Goal: Task Accomplishment & Management: Use online tool/utility

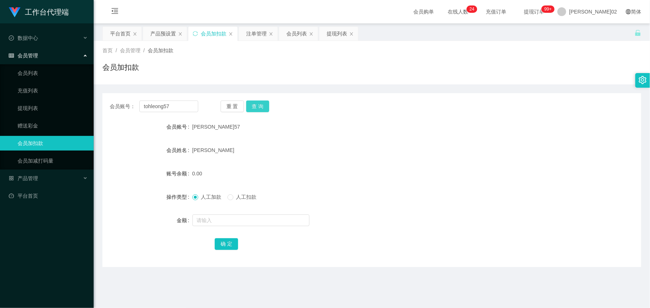
click at [259, 109] on button "查 询" at bounding box center [257, 107] width 23 height 12
click at [308, 109] on div "会员账号： tohleong57 重 置 查 询" at bounding box center [371, 107] width 539 height 12
click at [262, 35] on div "注单管理" at bounding box center [256, 34] width 20 height 14
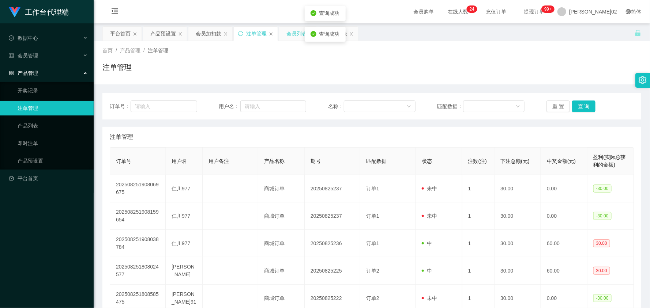
click at [300, 32] on div "会员列表" at bounding box center [296, 34] width 20 height 14
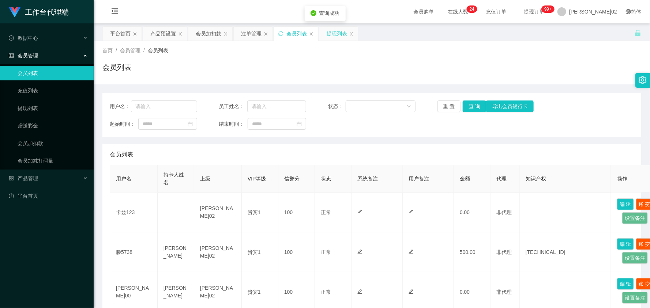
click at [333, 37] on div "提现列表" at bounding box center [337, 34] width 20 height 14
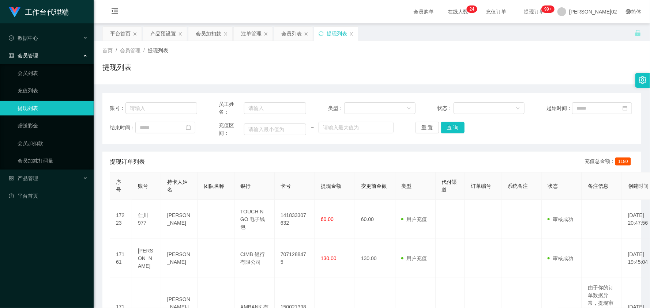
click at [338, 48] on div "首页 / 会员管理 / 提现列表 /" at bounding box center [371, 51] width 539 height 8
click at [210, 33] on div "会员加扣款" at bounding box center [209, 34] width 26 height 14
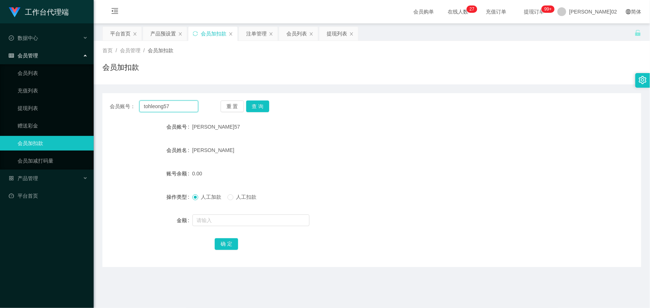
drag, startPoint x: 180, startPoint y: 105, endPoint x: 118, endPoint y: 105, distance: 62.2
click at [118, 105] on div "会员账号： tohleong57" at bounding box center [154, 107] width 89 height 12
paste input "hunghung91"
click at [260, 106] on button "查 询" at bounding box center [257, 107] width 23 height 12
click at [182, 112] on div "会员账号： hunghung91 重 置 查 询 会员账号 洪鸿91 会员姓名 洪永进 账号余额 500.00 操作类型 人工加款 人工扣款 金额 确 定" at bounding box center [371, 180] width 539 height 174
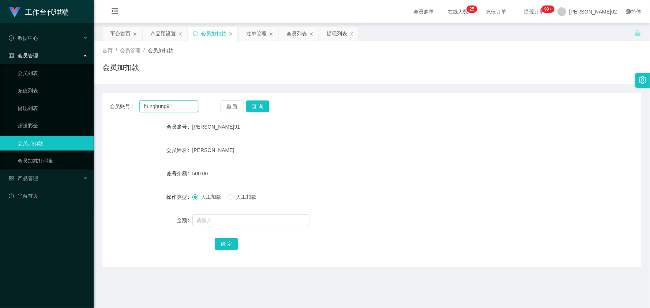
click at [180, 110] on input "hunghung91" at bounding box center [168, 107] width 59 height 12
paste input "Teng5738"
type input "Teng5738"
click at [257, 108] on button "查 询" at bounding box center [257, 107] width 23 height 12
click at [150, 32] on div "产品预设置" at bounding box center [165, 34] width 44 height 14
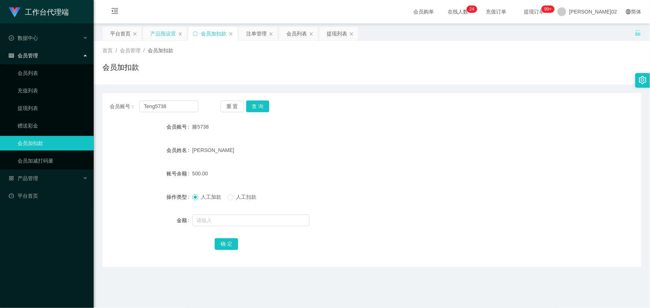
click at [155, 37] on div "产品预设置" at bounding box center [163, 34] width 26 height 14
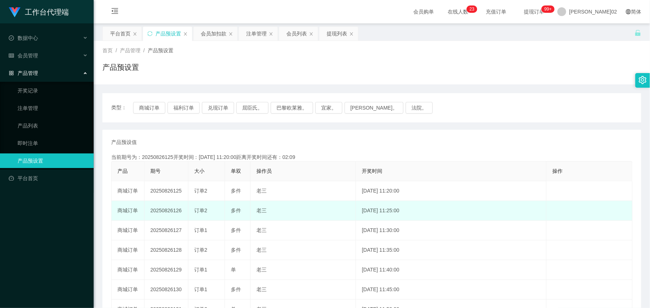
click at [166, 213] on td "20250826126" at bounding box center [167, 211] width 44 height 20
copy td "20250826126"
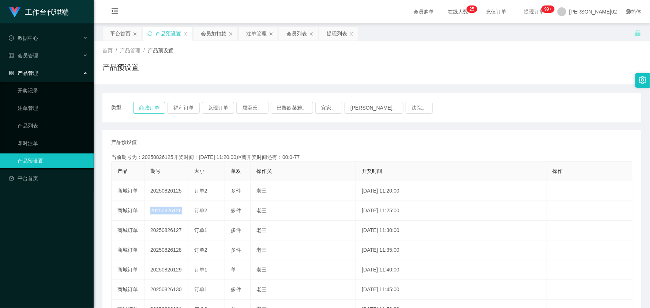
click at [150, 105] on button "商城订单" at bounding box center [149, 108] width 32 height 12
drag, startPoint x: 150, startPoint y: 105, endPoint x: 203, endPoint y: 145, distance: 66.1
click at [203, 145] on div "产品预设值 添加期号" at bounding box center [371, 143] width 521 height 8
click at [154, 109] on button "商城订单" at bounding box center [149, 108] width 32 height 12
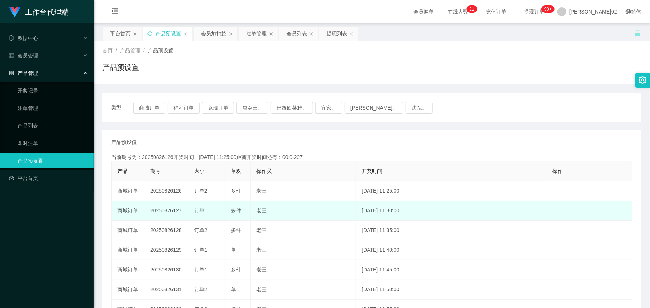
click at [172, 209] on td "20250826127" at bounding box center [167, 211] width 44 height 20
copy td "20250826127"
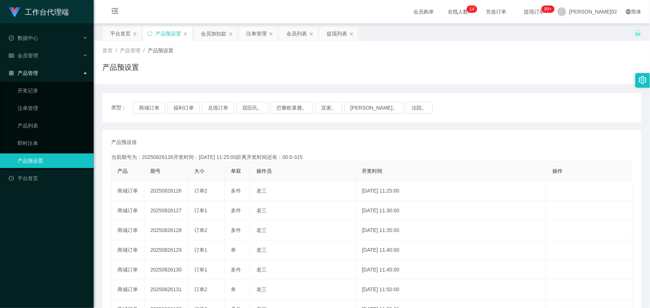
click at [271, 138] on div "产品预设值 添加期号 当前期号为：20250826126开奖时间：2025-08-26 11:25:00距离开奖时间还有：00:0-315 产品 期号 大小 …" at bounding box center [371, 270] width 539 height 281
click at [149, 105] on button "商城订单" at bounding box center [149, 108] width 32 height 12
